Goal: Task Accomplishment & Management: Manage account settings

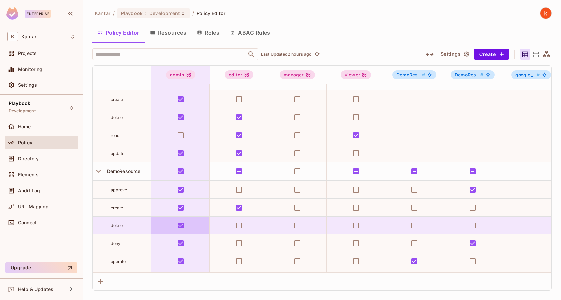
scroll to position [13, 0]
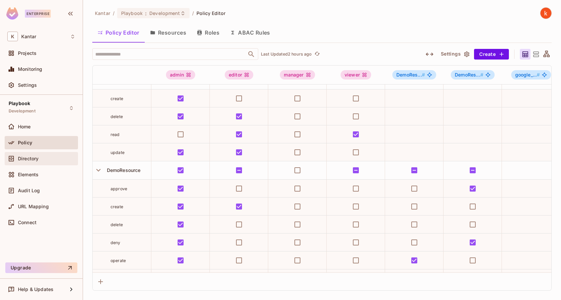
click at [28, 157] on span "Directory" at bounding box center [28, 158] width 21 height 5
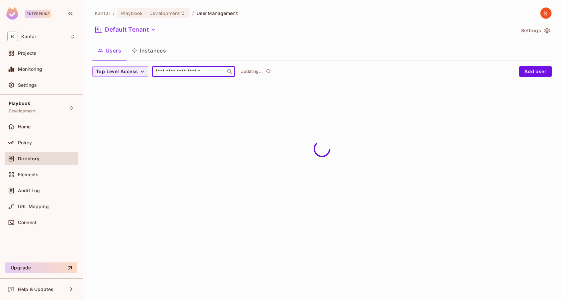
click at [162, 72] on input "text" at bounding box center [189, 71] width 70 height 7
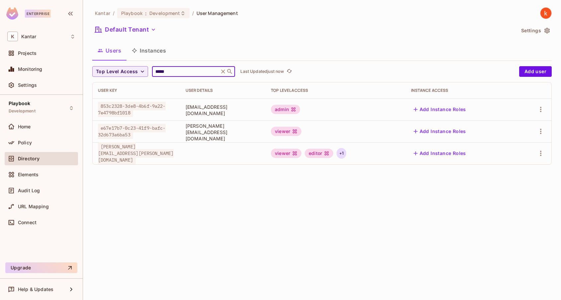
click at [346, 154] on div "+ 1" at bounding box center [342, 153] width 10 height 11
click at [173, 71] on div at bounding box center [280, 150] width 561 height 300
drag, startPoint x: 168, startPoint y: 71, endPoint x: 138, endPoint y: 69, distance: 29.7
click at [138, 69] on div "Top Level Access ***** ​ Last Updated just now" at bounding box center [304, 71] width 424 height 11
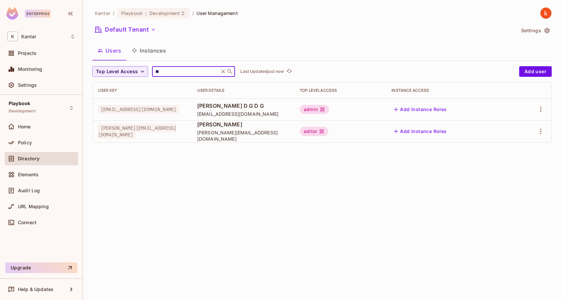
type input "*"
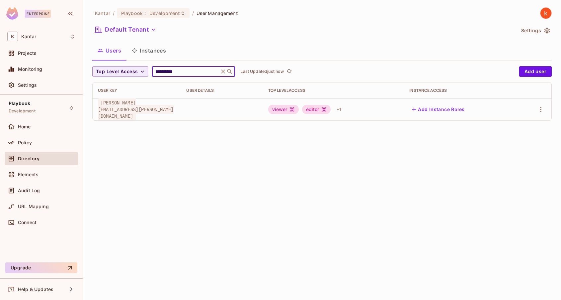
type input "**********"
click at [344, 110] on div "+ 1" at bounding box center [339, 109] width 10 height 11
click at [186, 71] on div at bounding box center [280, 150] width 561 height 300
click at [186, 71] on input "**********" at bounding box center [185, 71] width 63 height 7
drag, startPoint x: 188, startPoint y: 109, endPoint x: 100, endPoint y: 111, distance: 88.4
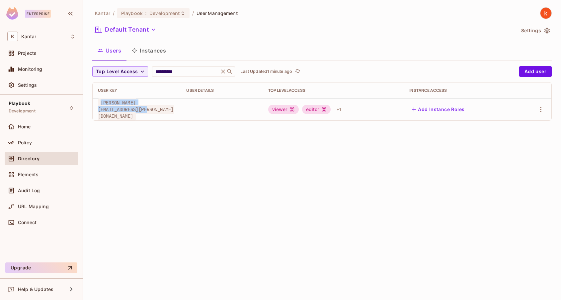
click at [100, 111] on span "[PERSON_NAME][EMAIL_ADDRESS][PERSON_NAME][DOMAIN_NAME]" at bounding box center [136, 109] width 76 height 22
copy span "[PERSON_NAME][EMAIL_ADDRESS][PERSON_NAME][DOMAIN_NAME]"
click at [331, 107] on div "editor" at bounding box center [316, 109] width 29 height 9
click at [383, 148] on div "**********" at bounding box center [322, 150] width 478 height 300
click at [331, 112] on div "editor" at bounding box center [316, 109] width 29 height 9
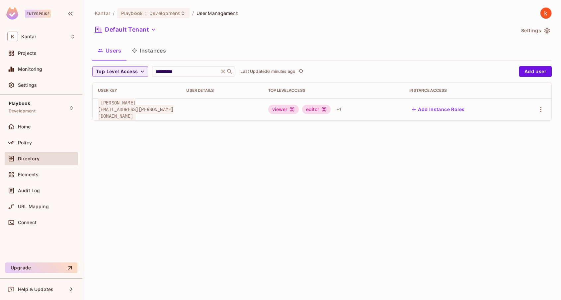
click at [331, 110] on div "editor" at bounding box center [316, 109] width 29 height 9
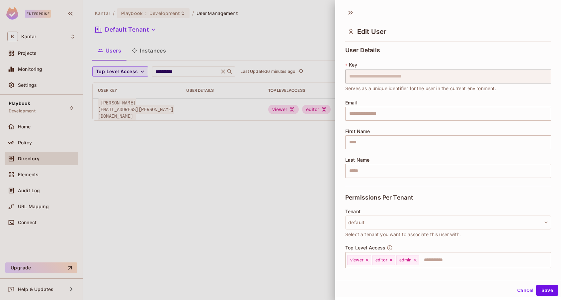
click at [455, 109] on body "**********" at bounding box center [280, 150] width 561 height 300
click at [389, 260] on icon at bounding box center [391, 259] width 5 height 5
click at [390, 260] on icon at bounding box center [391, 259] width 5 height 5
click at [547, 287] on button "Save" at bounding box center [547, 290] width 22 height 11
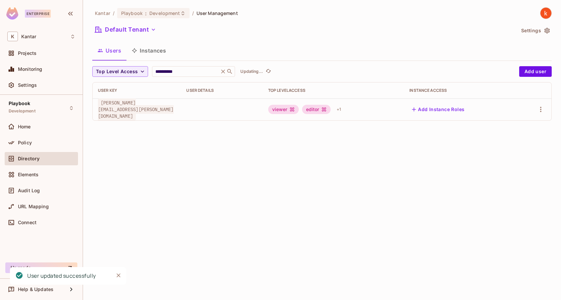
click at [327, 237] on div "**********" at bounding box center [322, 150] width 478 height 300
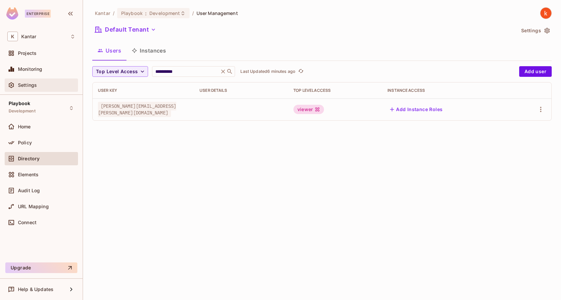
click at [33, 88] on div "Settings" at bounding box center [41, 85] width 68 height 8
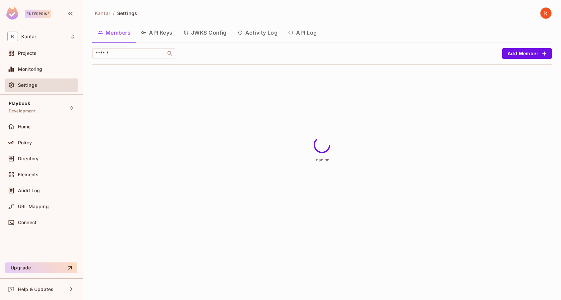
click at [309, 32] on button "API Log" at bounding box center [302, 32] width 39 height 17
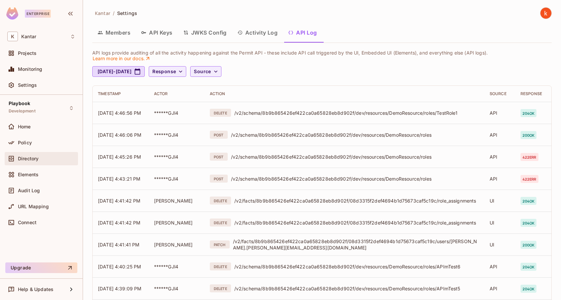
click at [21, 157] on span "Directory" at bounding box center [28, 158] width 21 height 5
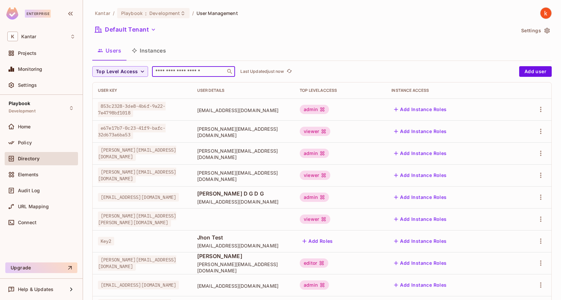
click at [169, 71] on input "text" at bounding box center [189, 71] width 70 height 7
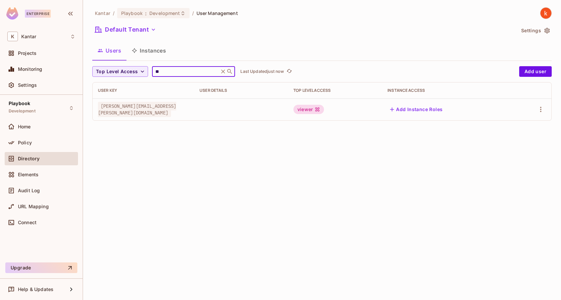
type input "*"
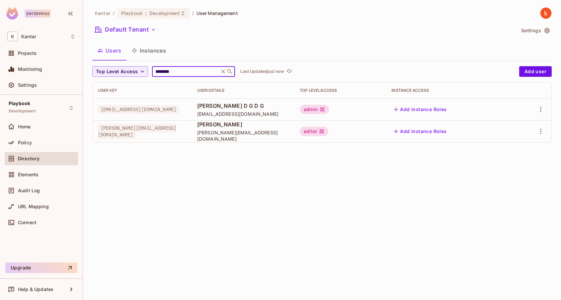
type input "********"
click at [328, 131] on div "editor" at bounding box center [314, 131] width 29 height 9
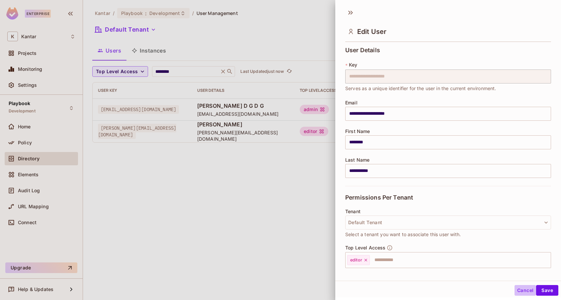
click at [527, 291] on button "Cancel" at bounding box center [526, 290] width 22 height 11
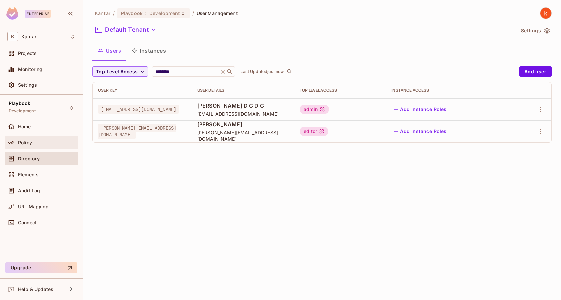
click at [25, 144] on span "Policy" at bounding box center [25, 142] width 14 height 5
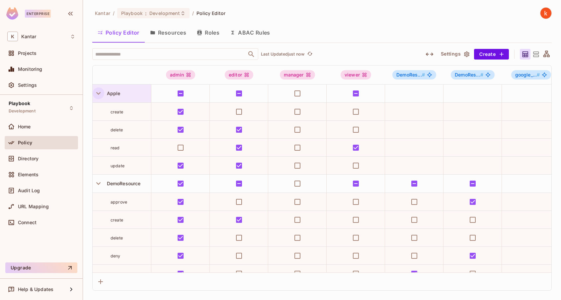
click at [98, 91] on icon "button" at bounding box center [98, 93] width 9 height 9
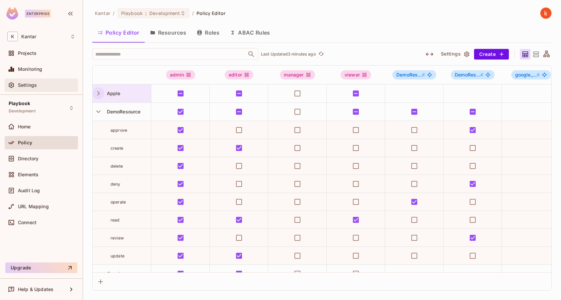
click at [32, 85] on span "Settings" at bounding box center [27, 84] width 19 height 5
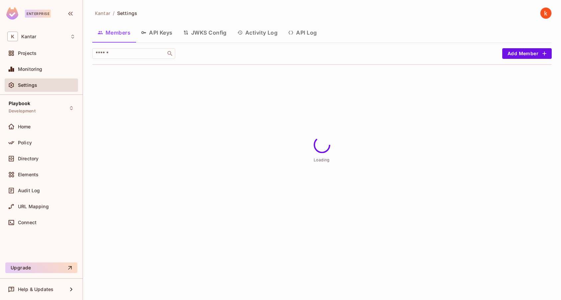
click at [305, 33] on button "API Log" at bounding box center [302, 32] width 39 height 17
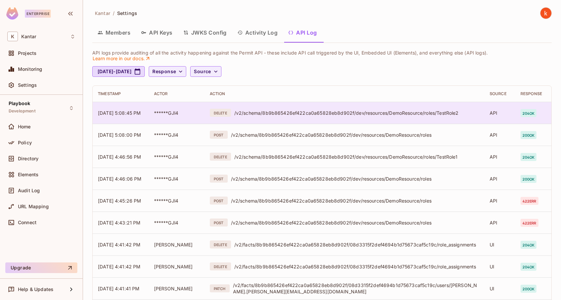
click at [443, 112] on div "/v2/schema/8b9b865426ef422ca0a65828eb8d902f/dev/resources/DemoResource/roles/Te…" at bounding box center [356, 113] width 245 height 6
